Goal: Information Seeking & Learning: Understand process/instructions

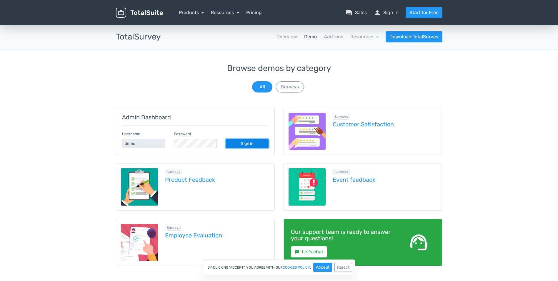
click at [242, 143] on link "Sign in" at bounding box center [247, 143] width 43 height 9
click at [246, 141] on link "Sign in" at bounding box center [247, 143] width 43 height 9
click at [292, 82] on button "Surveys" at bounding box center [290, 86] width 28 height 11
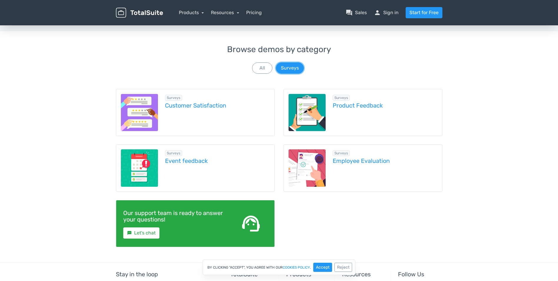
scroll to position [29, 0]
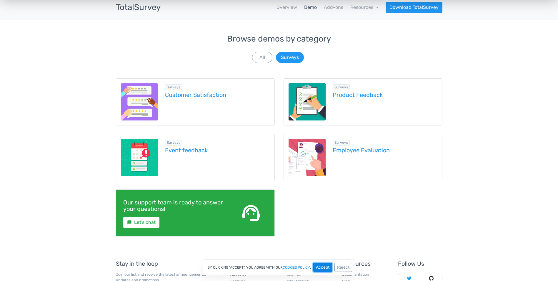
click at [323, 269] on button "Accept" at bounding box center [322, 266] width 19 height 9
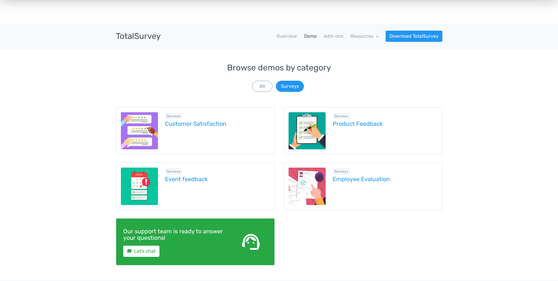
scroll to position [0, 0]
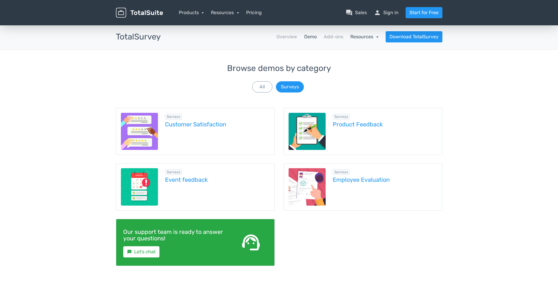
click at [378, 37] on link "Resources" at bounding box center [364, 37] width 28 height 6
click at [351, 53] on link "school Documentation" at bounding box center [350, 52] width 55 height 17
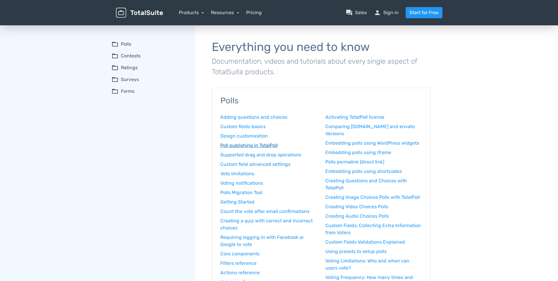
click at [240, 145] on link "Poll publishing in TotalPoll" at bounding box center [268, 145] width 97 height 7
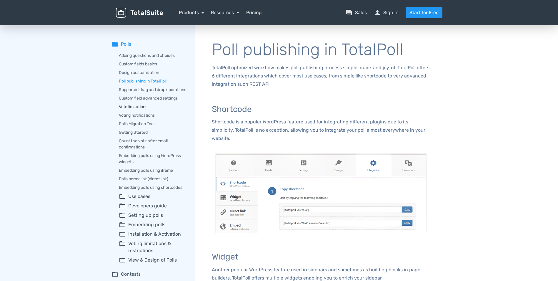
click at [129, 110] on link "Vote limitations" at bounding box center [153, 107] width 68 height 6
